Goal: Information Seeking & Learning: Learn about a topic

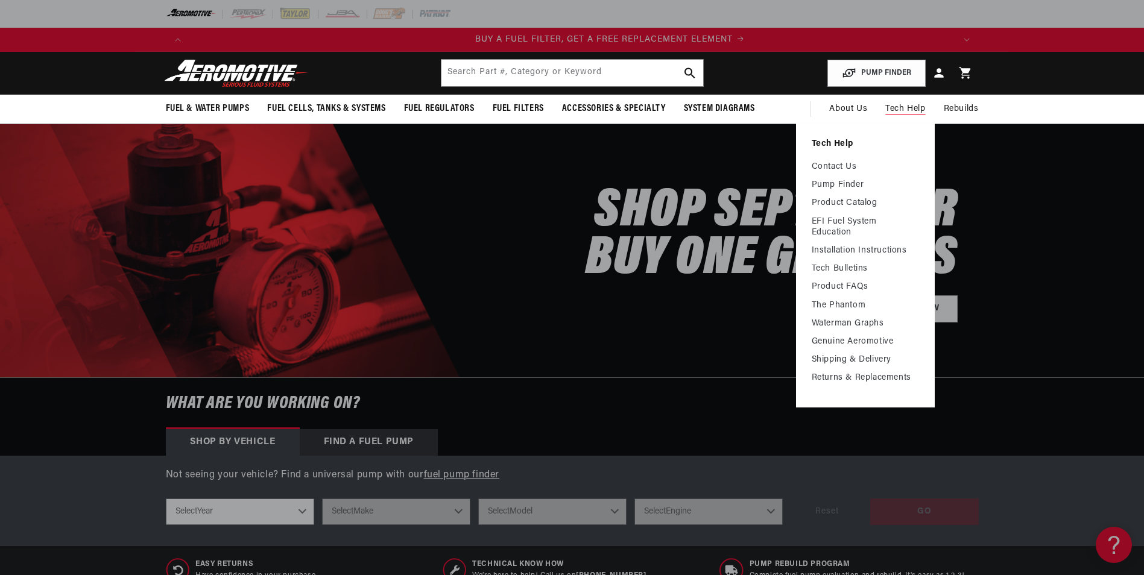
scroll to position [0, 765]
click at [850, 166] on link "Contact Us" at bounding box center [865, 167] width 107 height 11
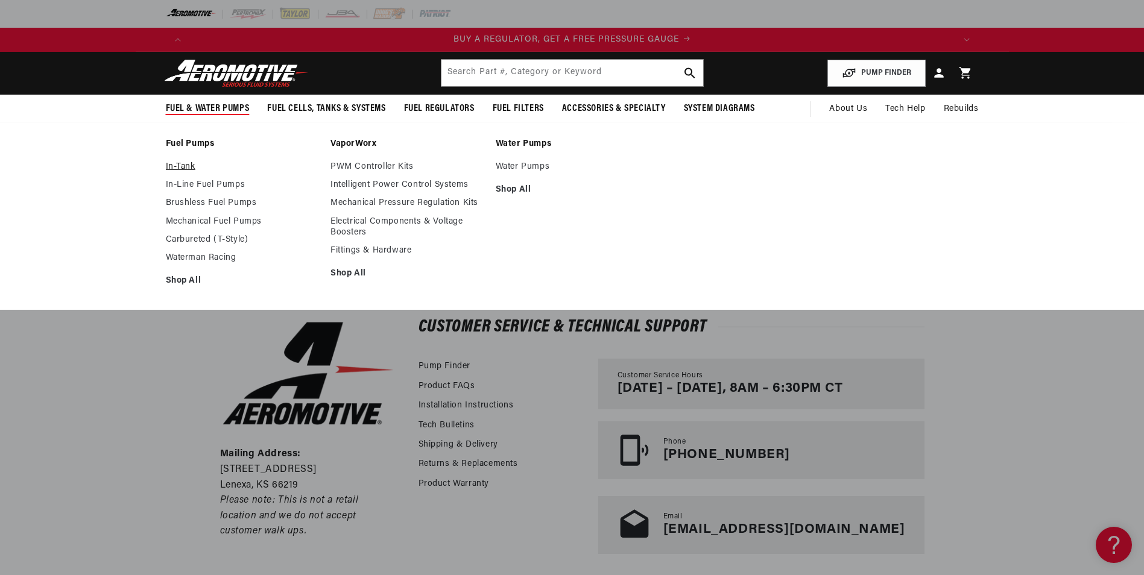
click at [185, 163] on link "In-Tank" at bounding box center [242, 167] width 153 height 11
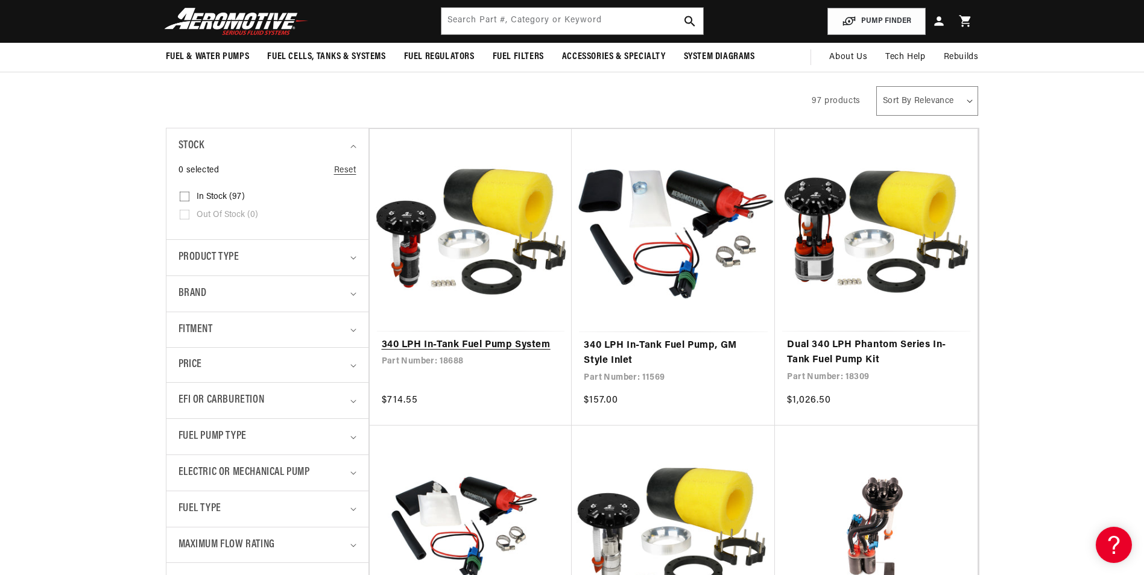
click at [479, 338] on link "340 LPH In-Tank Fuel Pump System" at bounding box center [471, 346] width 179 height 16
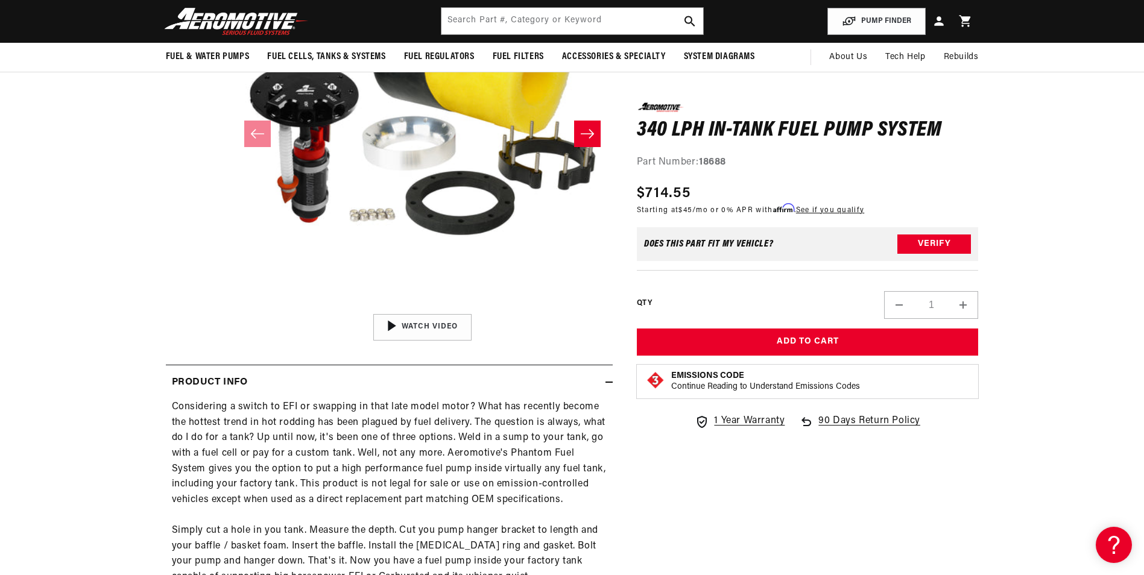
scroll to position [0, 2294]
drag, startPoint x: 1016, startPoint y: 198, endPoint x: 1034, endPoint y: 191, distance: 19.5
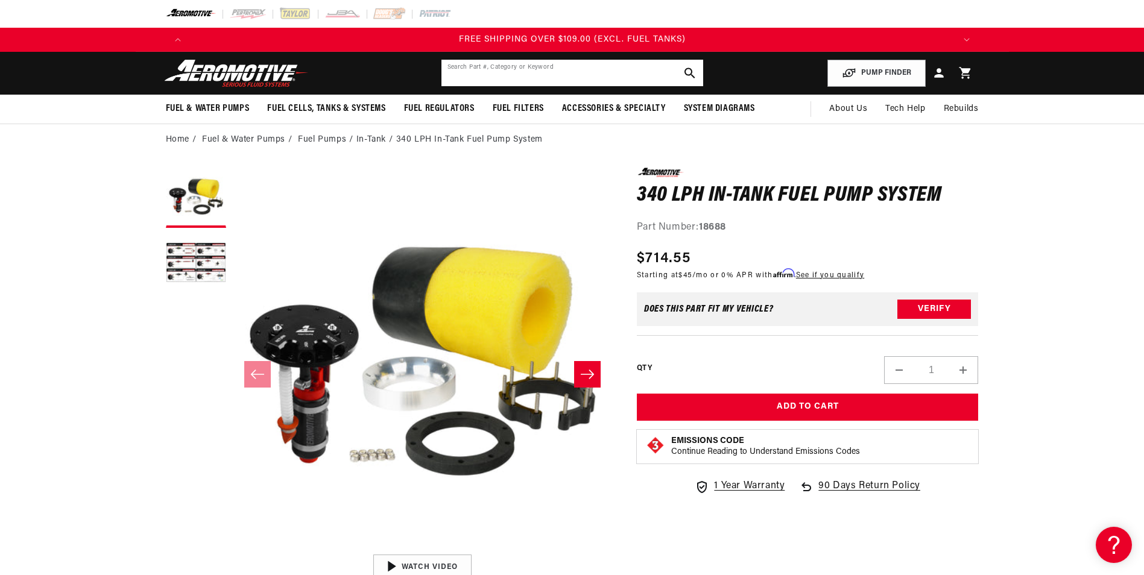
click at [650, 71] on input "text" at bounding box center [572, 73] width 262 height 27
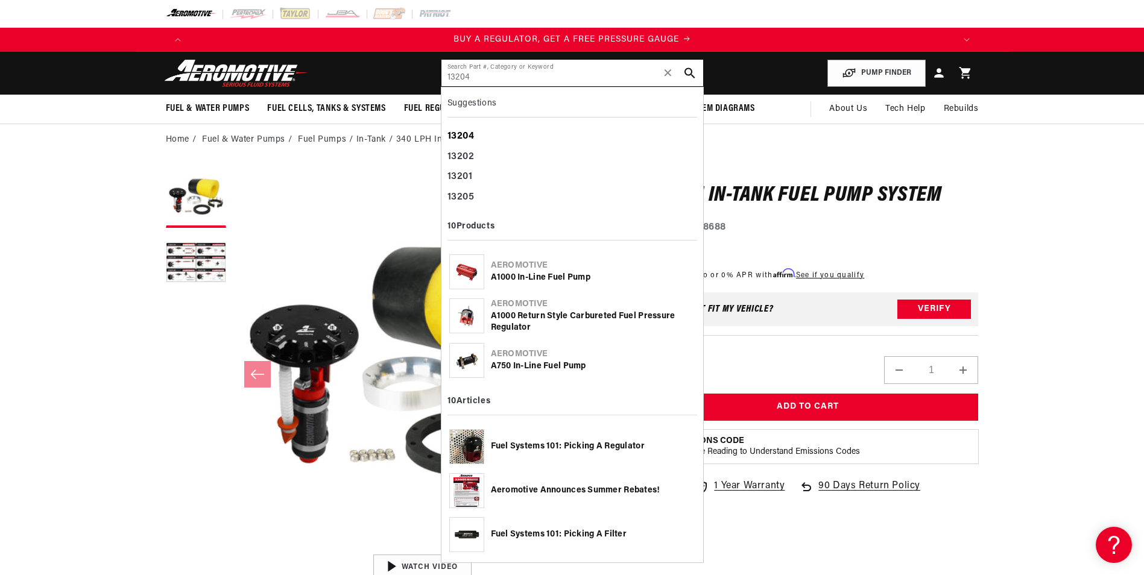
type input "13204"
click at [469, 136] on b "13204" at bounding box center [461, 136] width 27 height 10
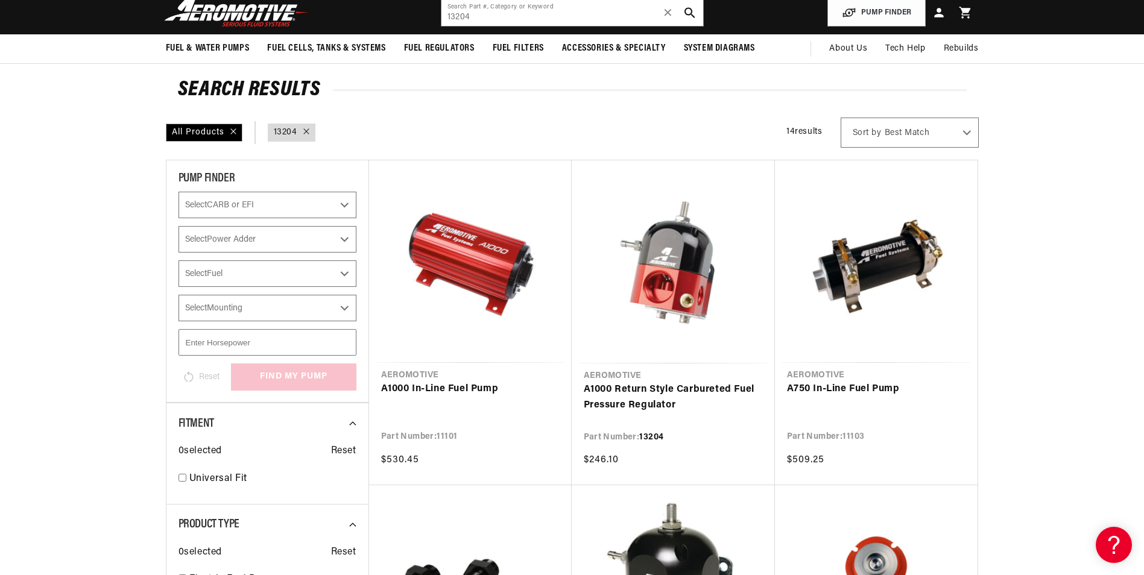
scroll to position [0, 765]
click at [637, 391] on link "A1000 Return Style Carbureted Fuel Pressure Regulator" at bounding box center [673, 397] width 179 height 31
